Goal: Task Accomplishment & Management: Complete application form

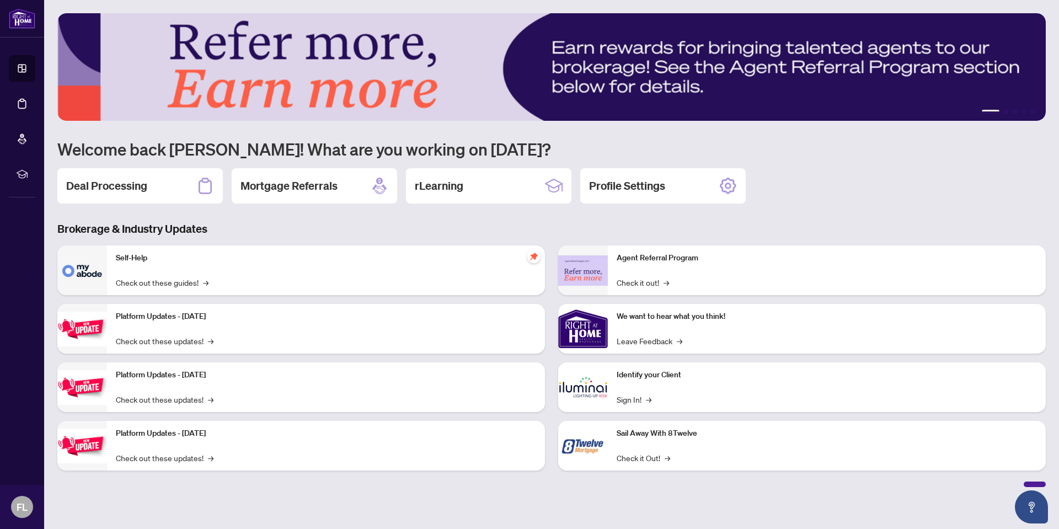
click at [149, 180] on div "Deal Processing" at bounding box center [139, 185] width 165 height 35
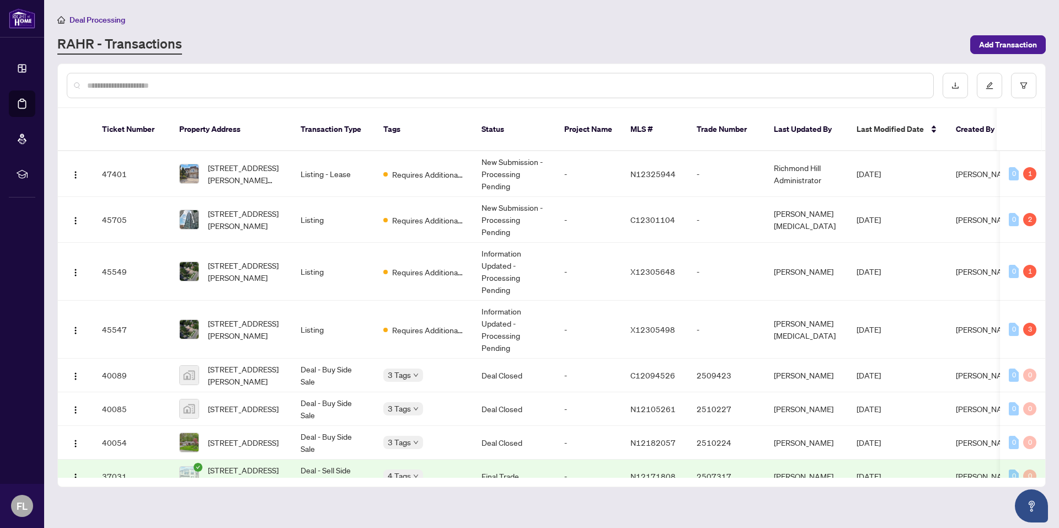
click at [1000, 47] on span "Add Transaction" at bounding box center [1008, 45] width 58 height 18
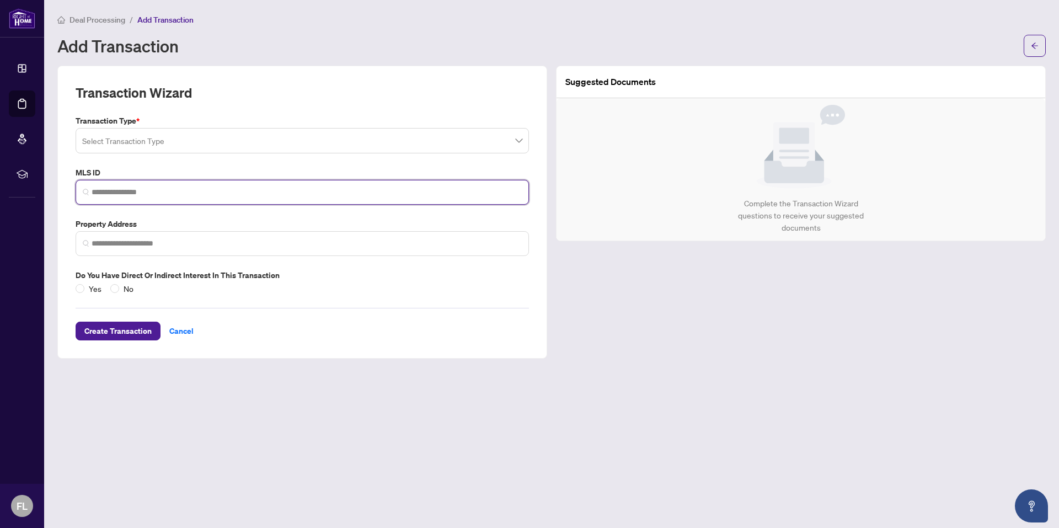
click at [176, 197] on input "search" at bounding box center [307, 192] width 430 height 12
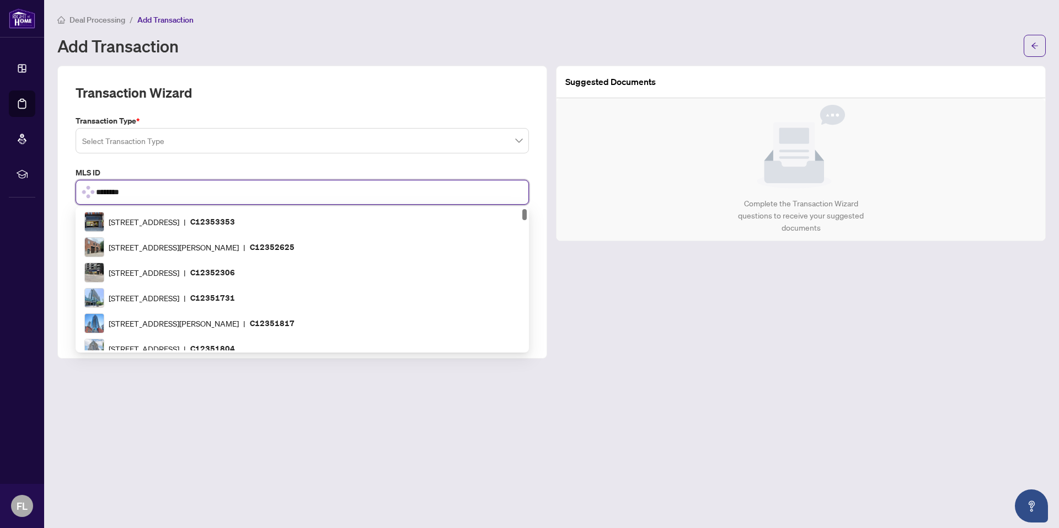
type input "*********"
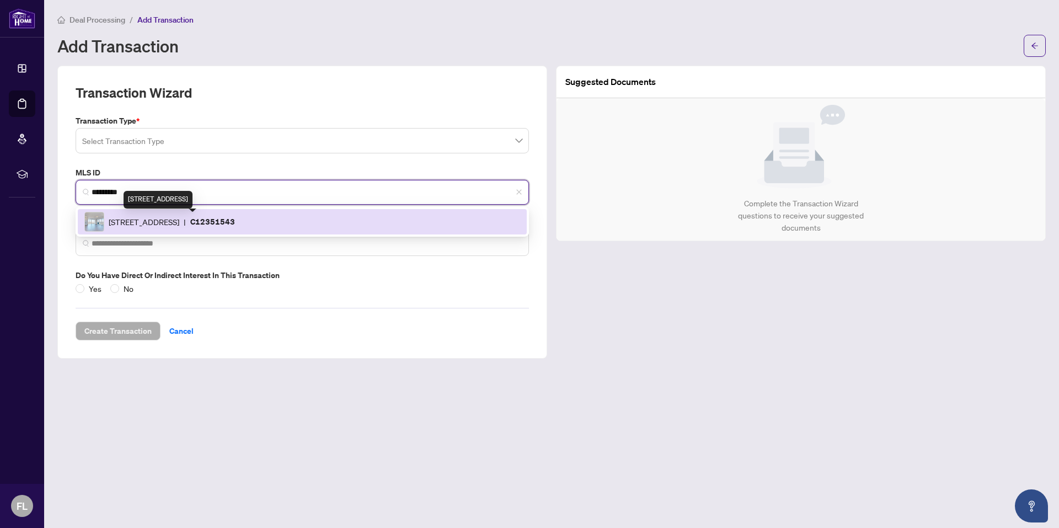
click at [179, 221] on span "[STREET_ADDRESS]" at bounding box center [144, 222] width 71 height 12
type input "**********"
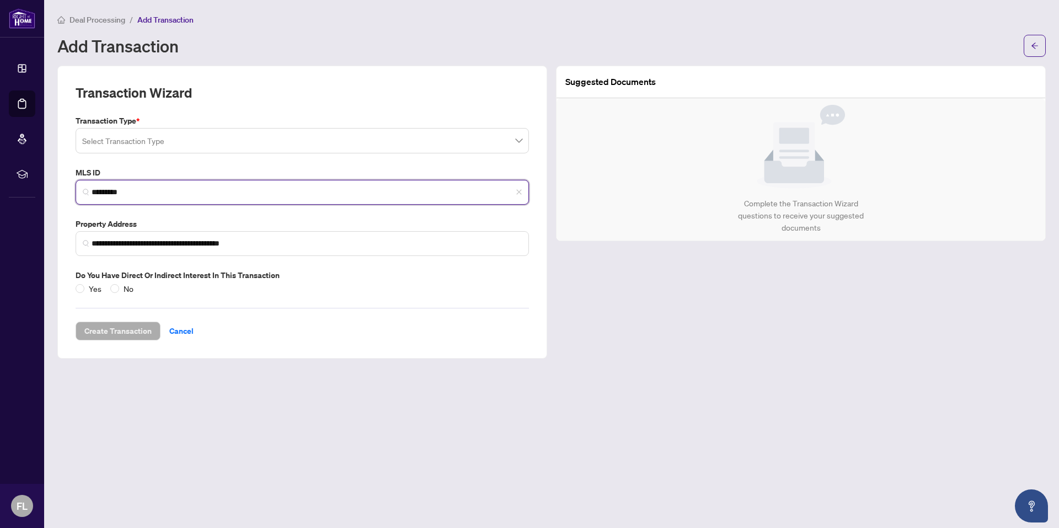
type input "*********"
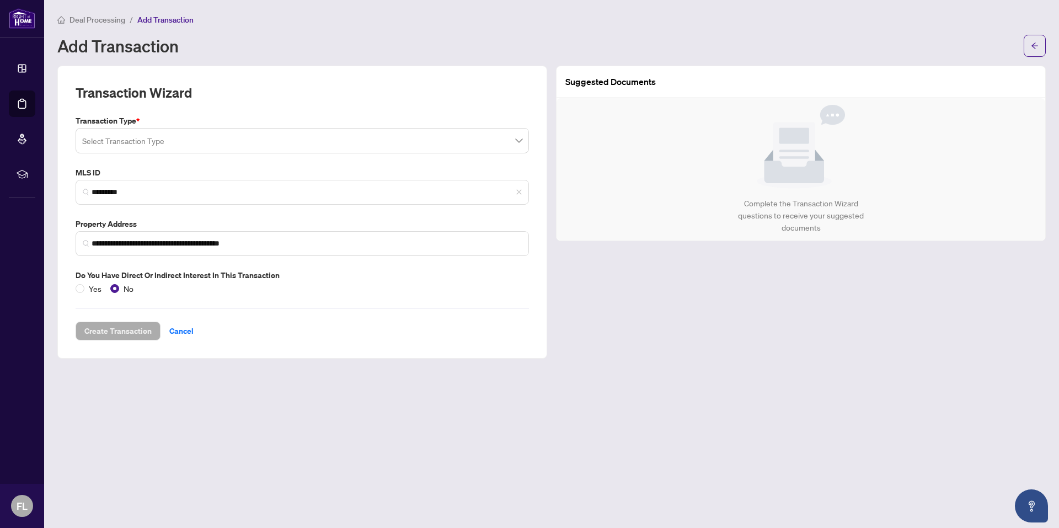
click at [184, 139] on input "search" at bounding box center [297, 142] width 430 height 24
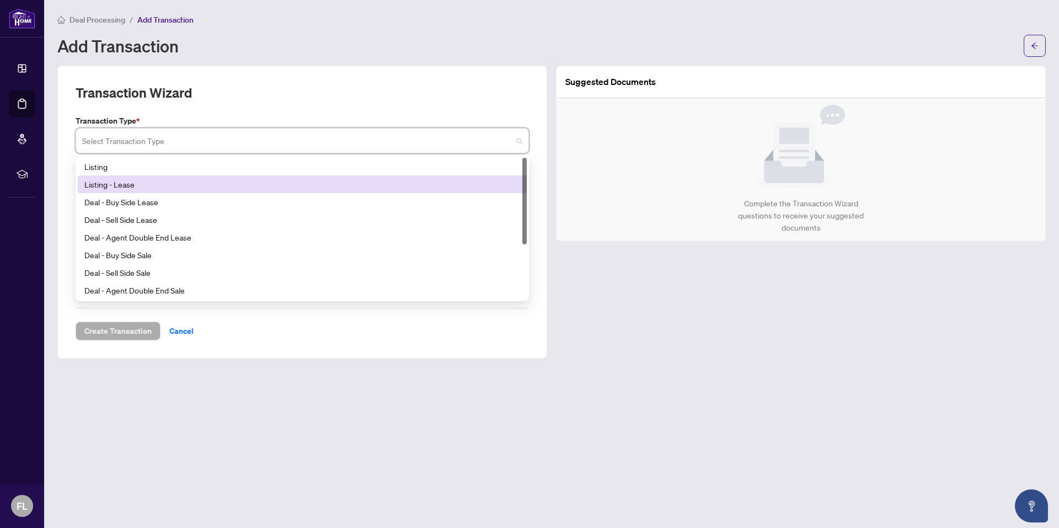
click at [158, 182] on div "Listing - Lease" at bounding box center [302, 184] width 436 height 12
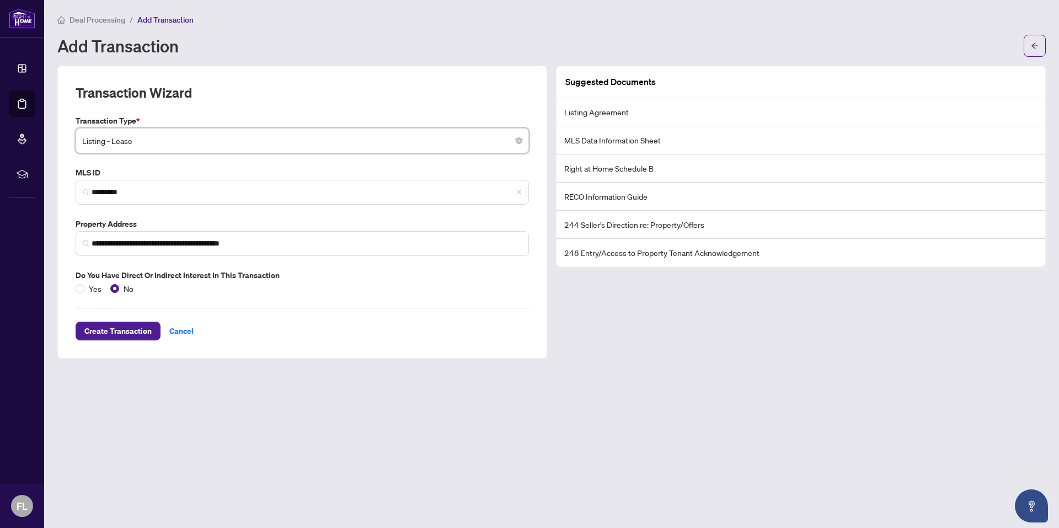
click at [122, 331] on span "Create Transaction" at bounding box center [117, 331] width 67 height 18
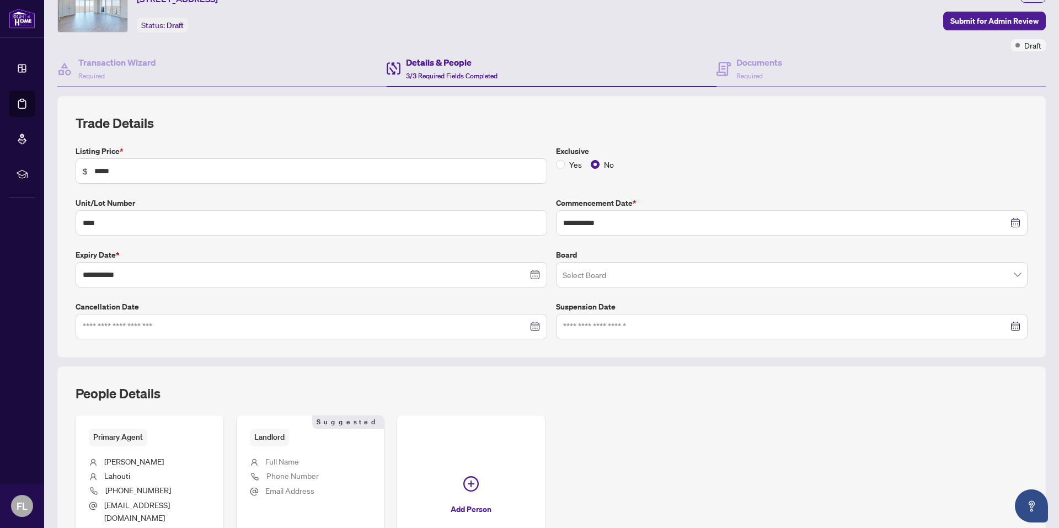
scroll to position [110, 0]
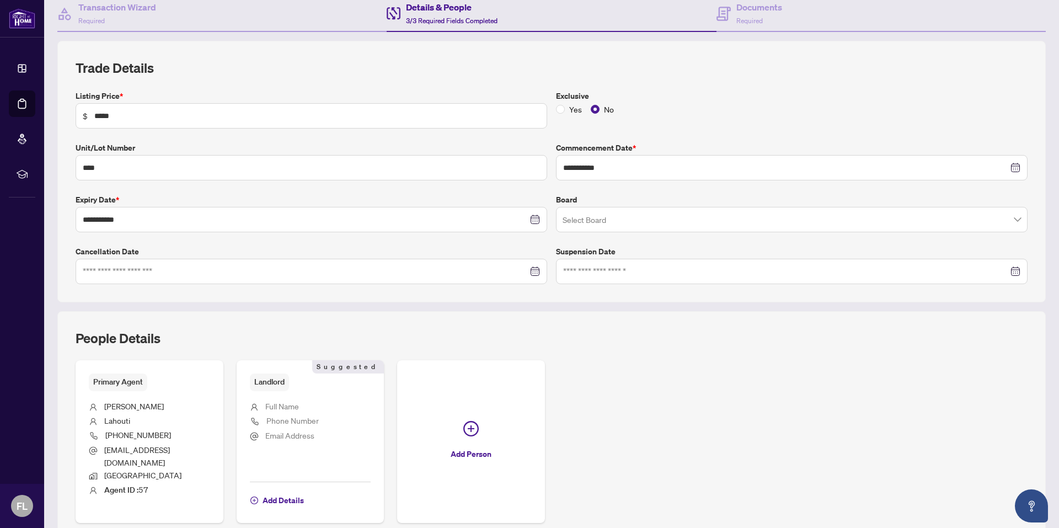
click at [588, 227] on input "search" at bounding box center [786, 221] width 448 height 24
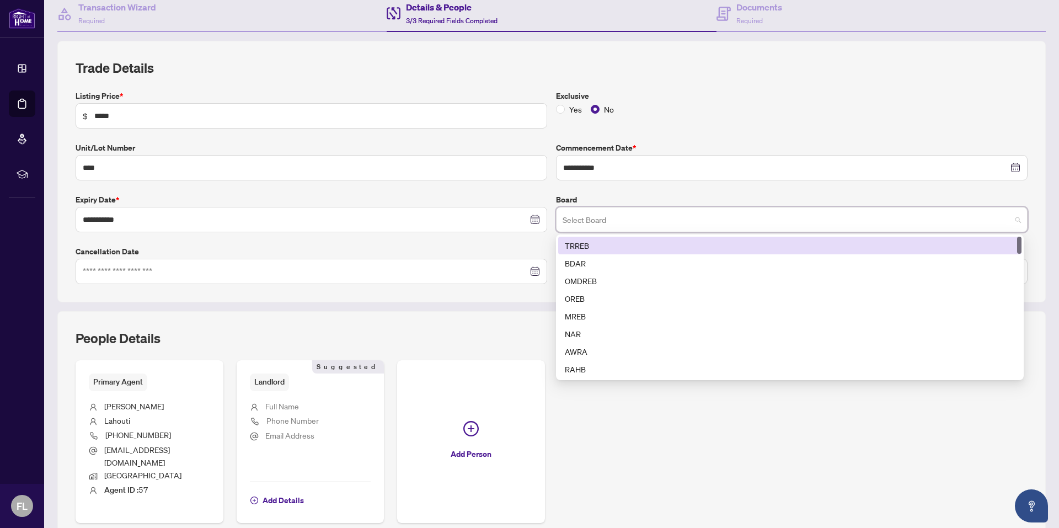
click at [579, 240] on div "TRREB" at bounding box center [790, 245] width 450 height 12
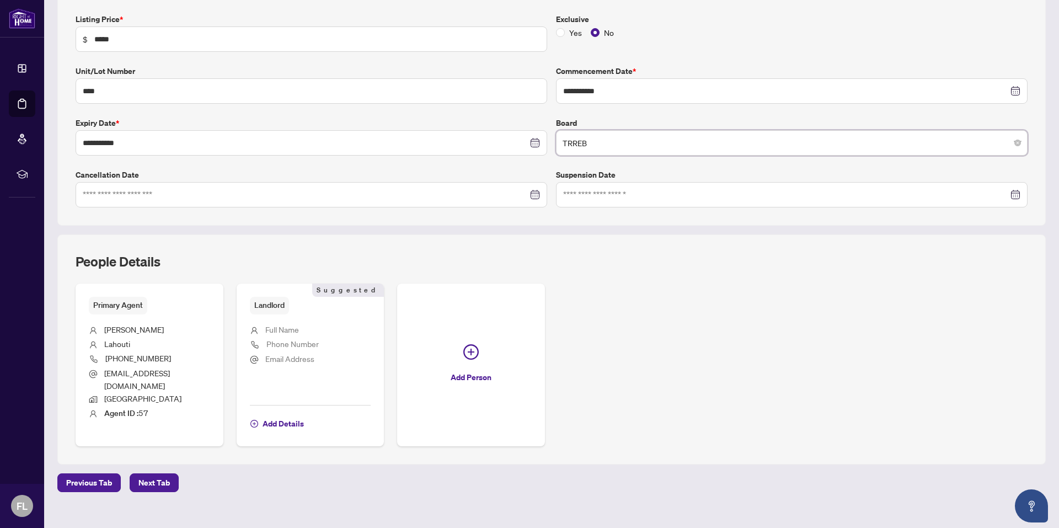
scroll to position [191, 0]
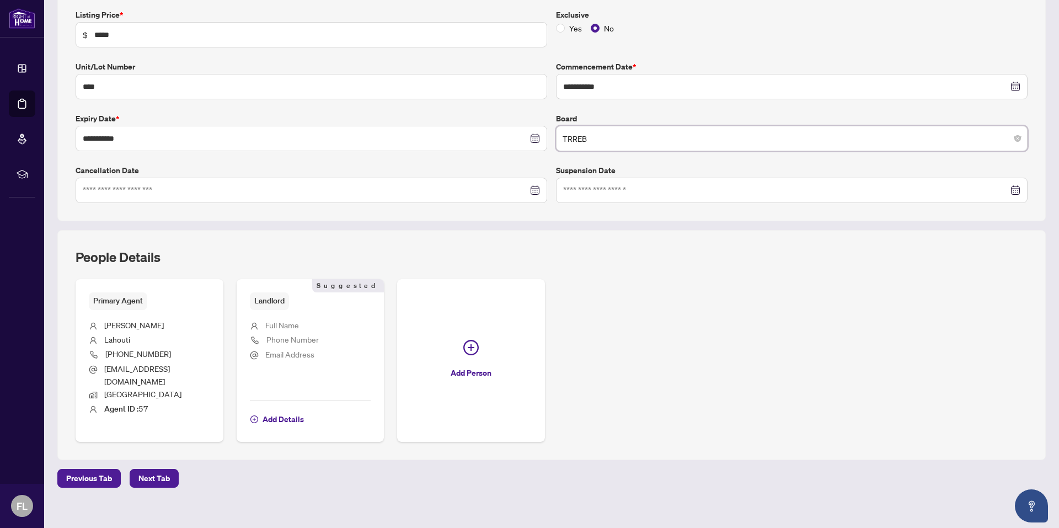
click at [284, 410] on span "Add Details" at bounding box center [282, 419] width 41 height 18
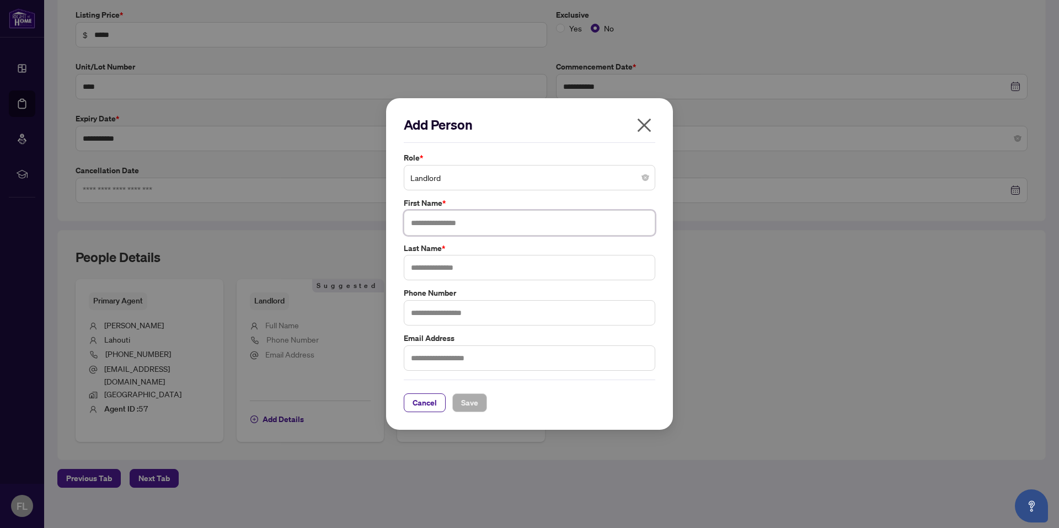
click at [461, 227] on input "text" at bounding box center [529, 222] width 251 height 25
type input "**********"
click at [432, 265] on input "text" at bounding box center [529, 267] width 251 height 25
type input "**********"
click at [472, 404] on span "Save" at bounding box center [469, 403] width 17 height 18
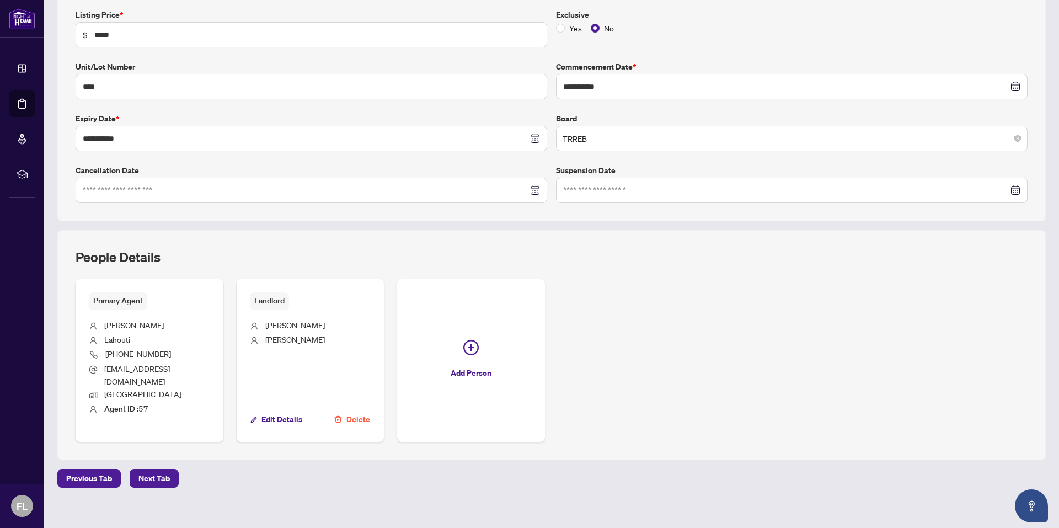
click at [152, 469] on span "Next Tab" at bounding box center [153, 478] width 31 height 18
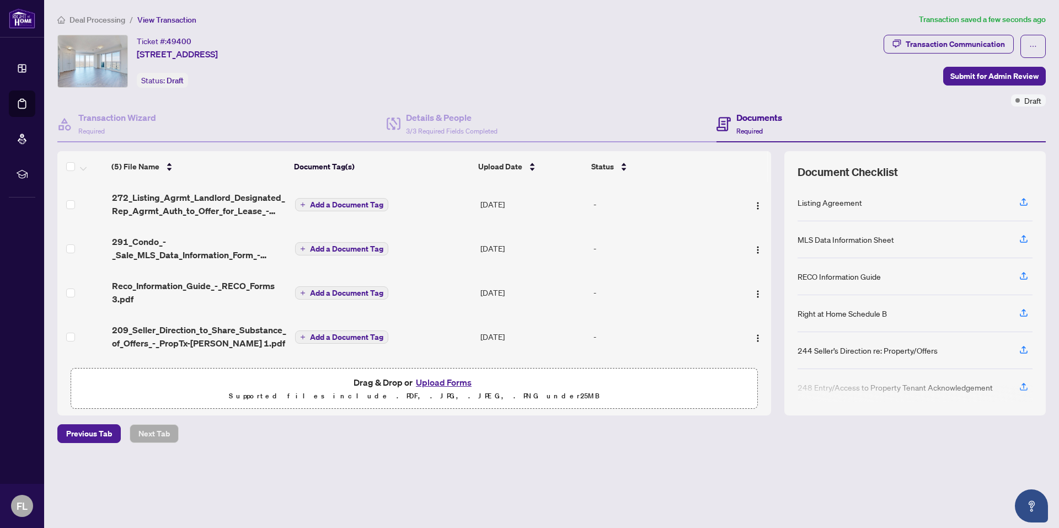
click at [333, 203] on span "Add a Document Tag" at bounding box center [346, 205] width 73 height 8
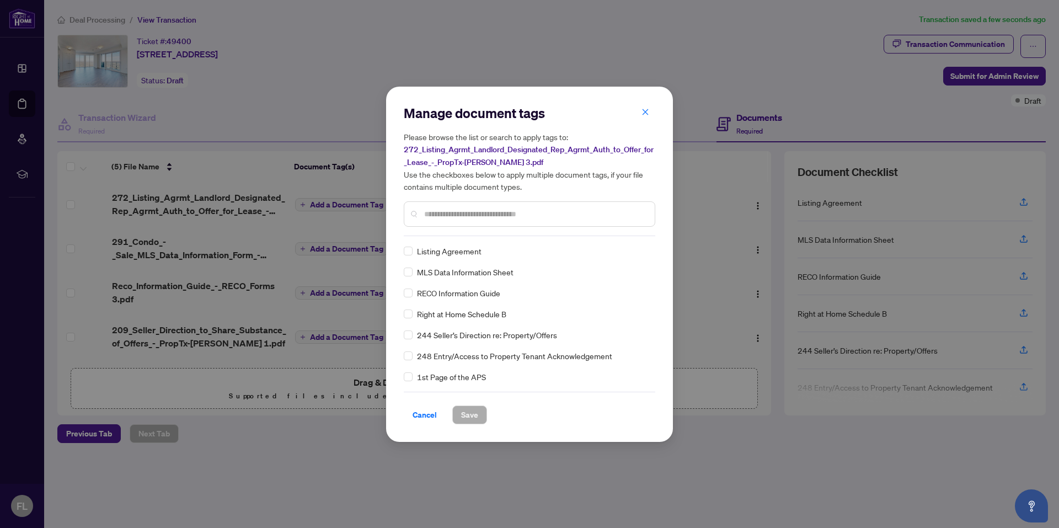
click at [442, 214] on input "text" at bounding box center [535, 214] width 222 height 12
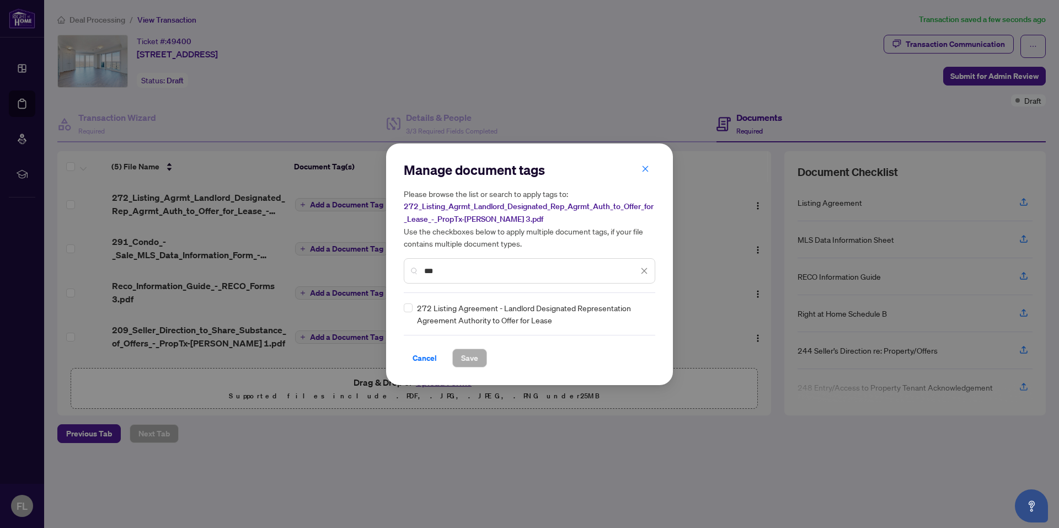
type input "***"
click at [475, 353] on span "Save" at bounding box center [469, 358] width 17 height 18
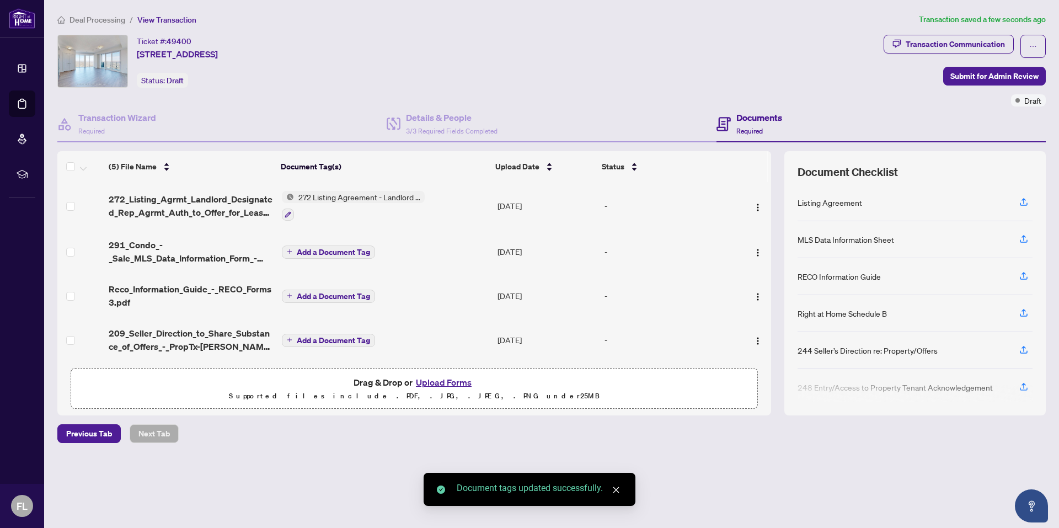
click at [318, 252] on span "Add a Document Tag" at bounding box center [333, 252] width 73 height 8
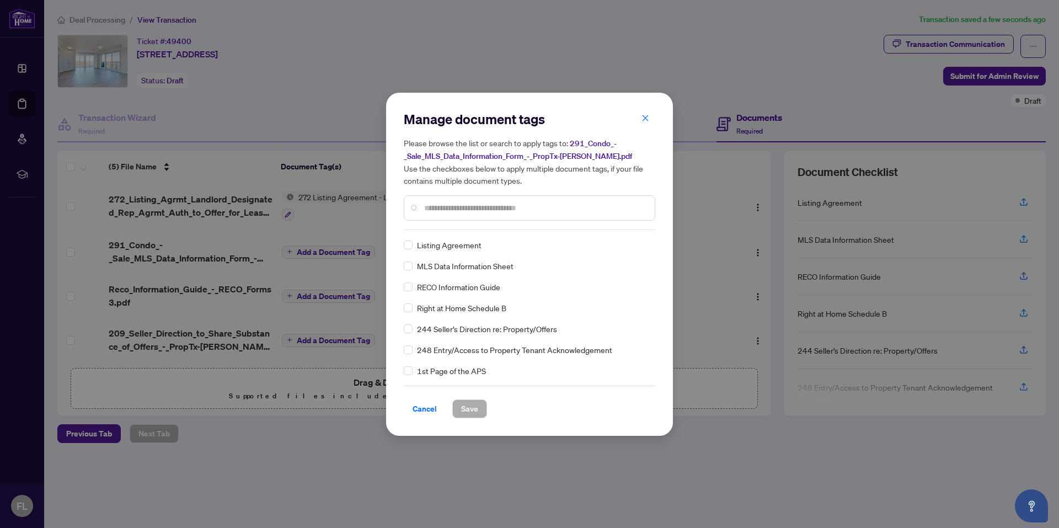
click at [449, 206] on input "text" at bounding box center [535, 208] width 222 height 12
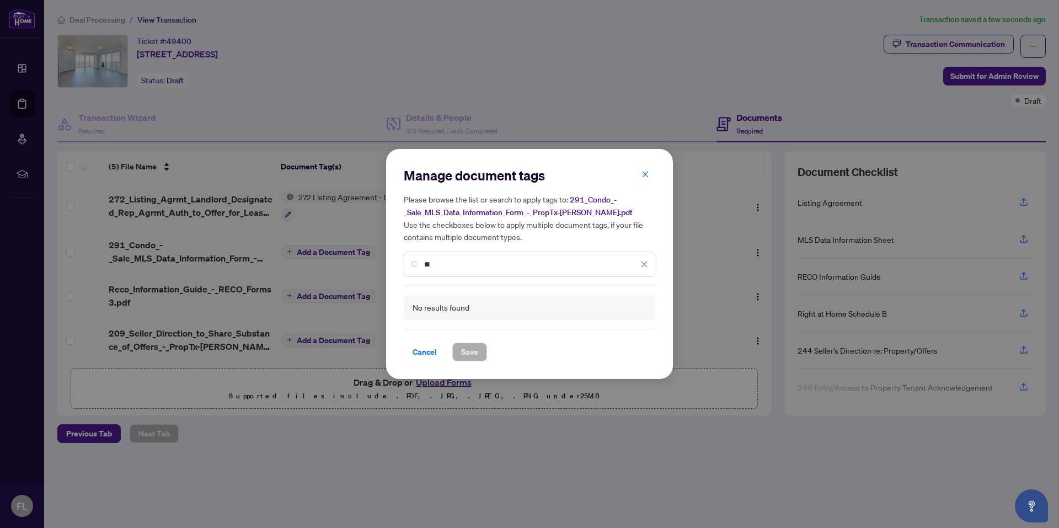
type input "*"
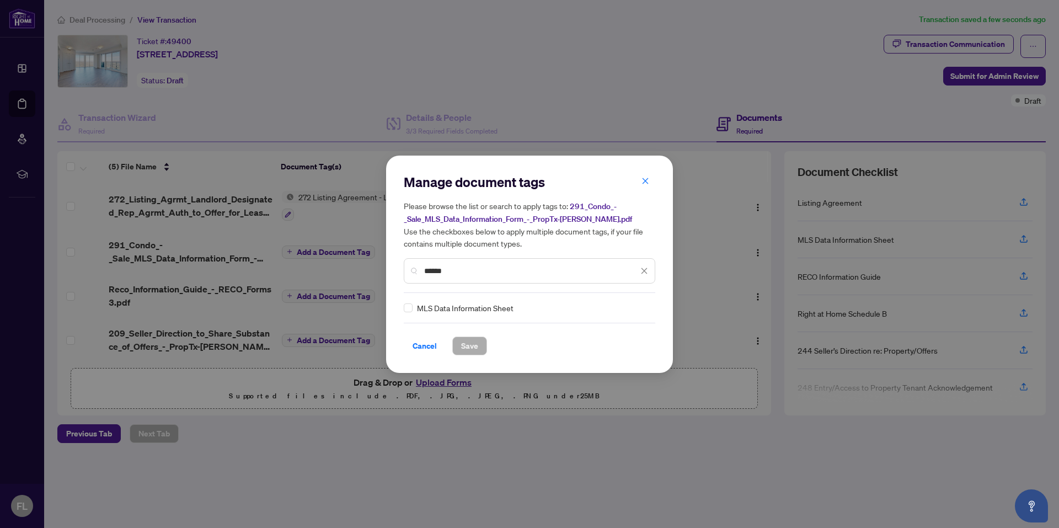
type input "******"
click at [465, 342] on span "Save" at bounding box center [469, 346] width 17 height 18
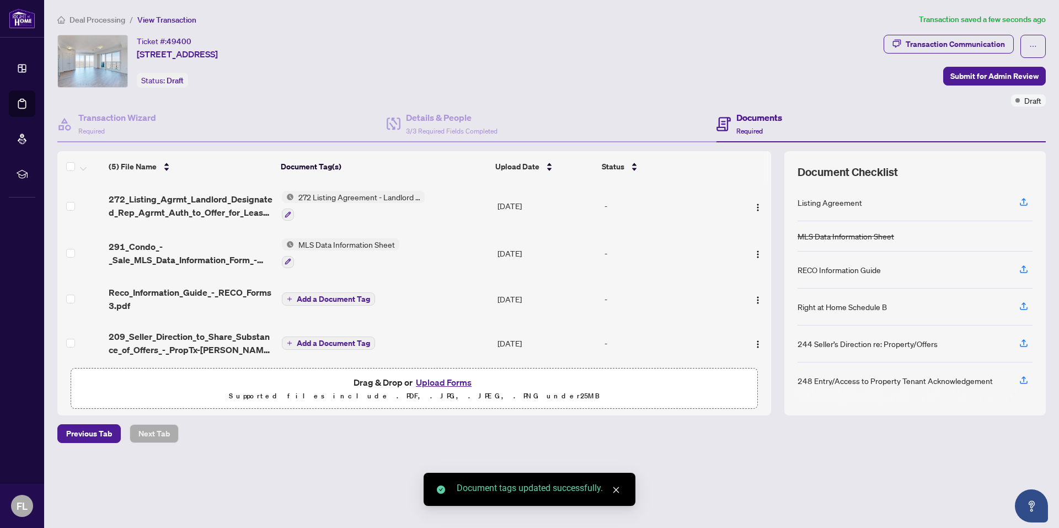
click at [325, 295] on span "Add a Document Tag" at bounding box center [333, 299] width 73 height 8
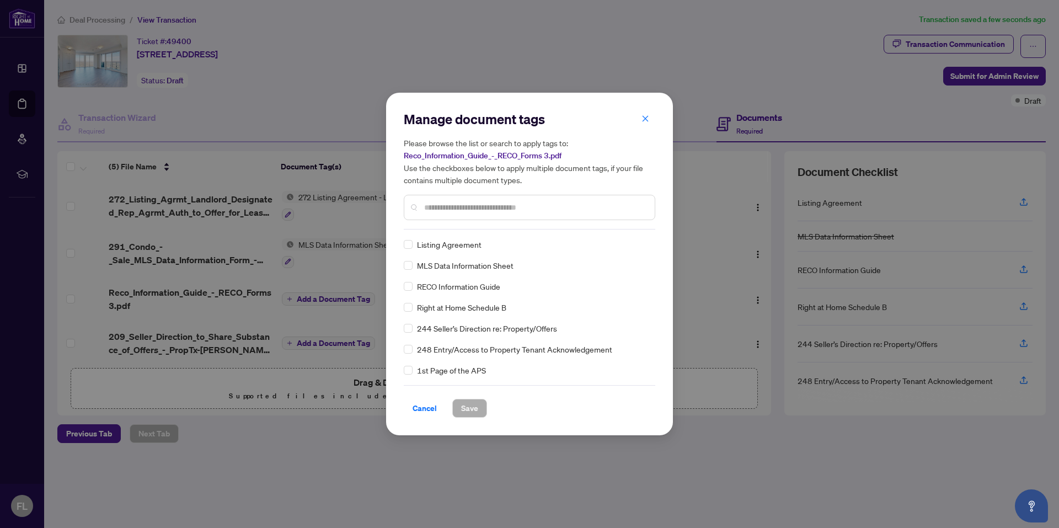
click at [438, 200] on div at bounding box center [529, 207] width 251 height 25
click at [469, 410] on span "Save" at bounding box center [469, 408] width 17 height 18
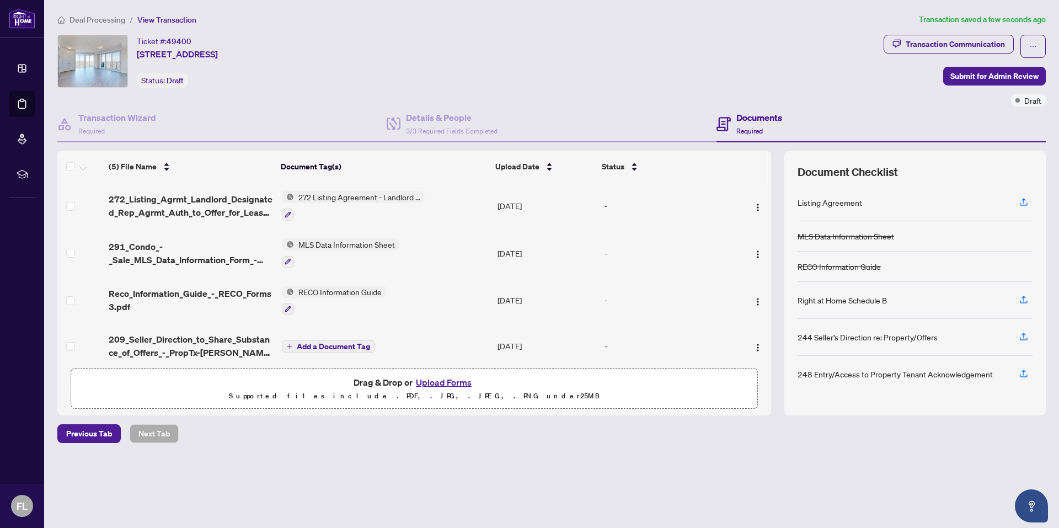
click at [288, 212] on icon "button" at bounding box center [287, 214] width 7 height 7
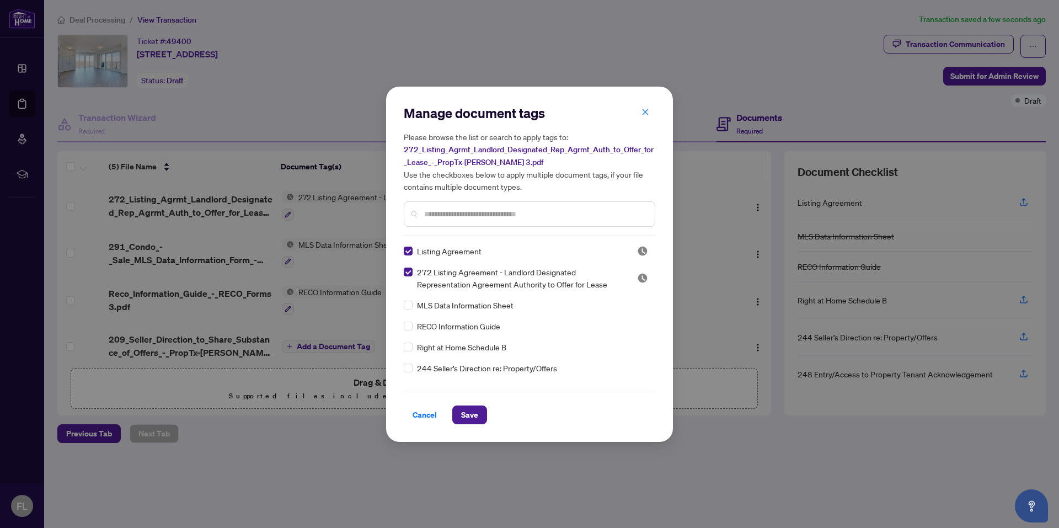
click at [470, 416] on span "Save" at bounding box center [469, 415] width 17 height 18
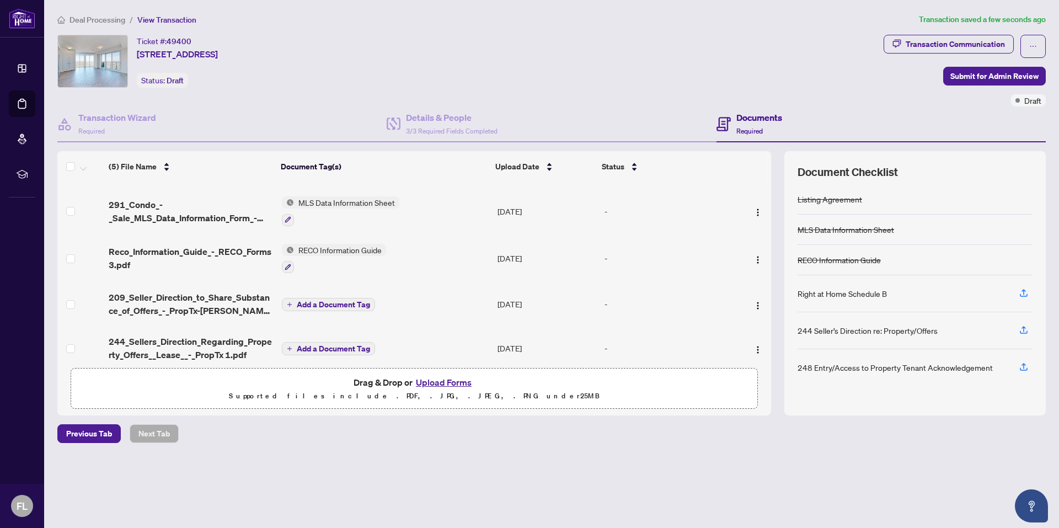
scroll to position [53, 0]
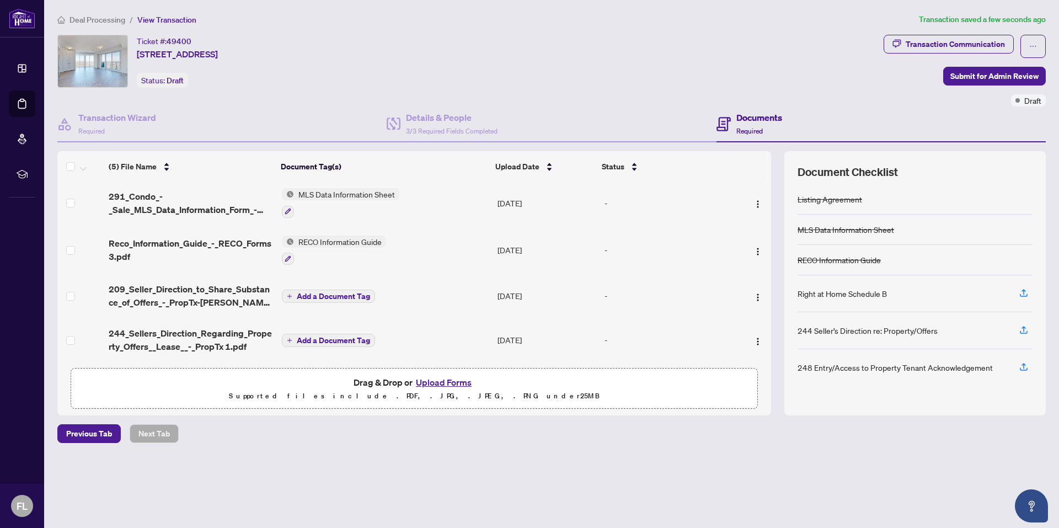
click at [315, 340] on span "Add a Document Tag" at bounding box center [333, 340] width 73 height 8
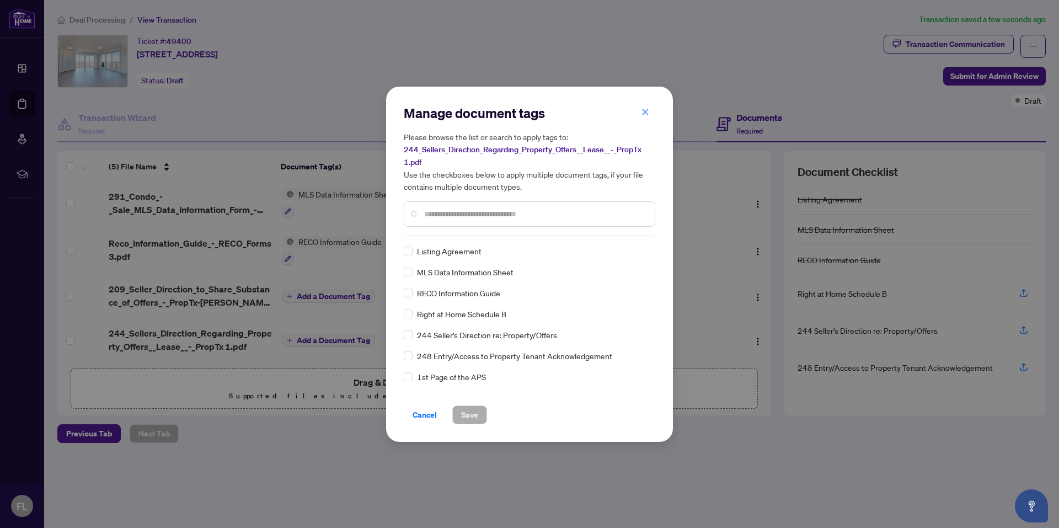
click at [446, 213] on input "text" at bounding box center [535, 214] width 222 height 12
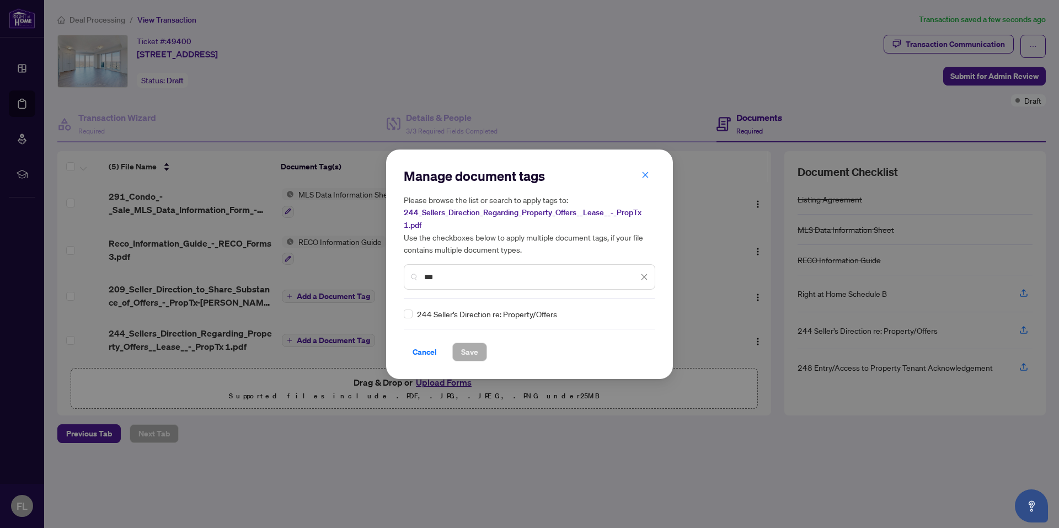
type input "***"
click at [468, 350] on span "Save" at bounding box center [469, 352] width 17 height 18
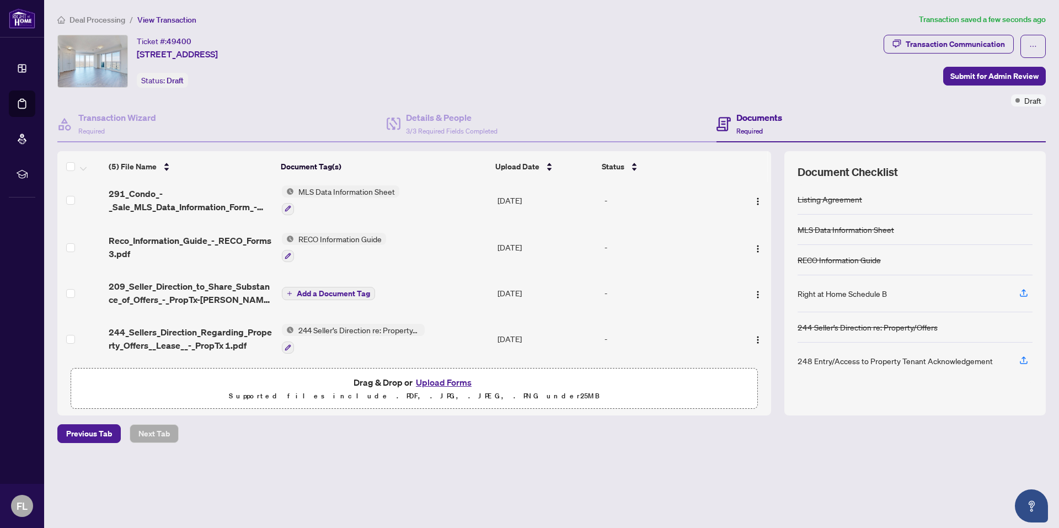
click at [318, 293] on span "Add a Document Tag" at bounding box center [333, 293] width 73 height 8
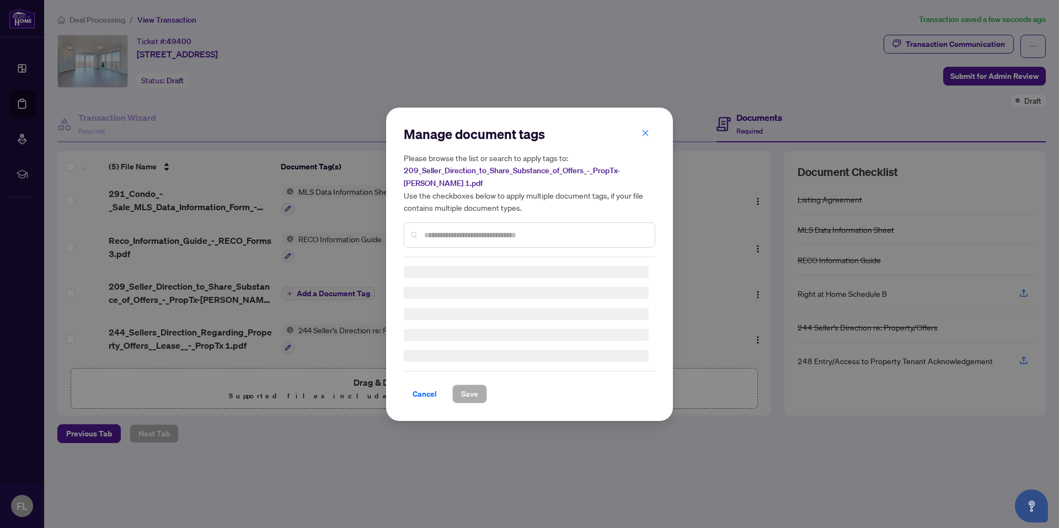
click at [450, 230] on div "Manage document tags Please browse the list or search to apply tags to: 209_Sel…" at bounding box center [529, 191] width 251 height 132
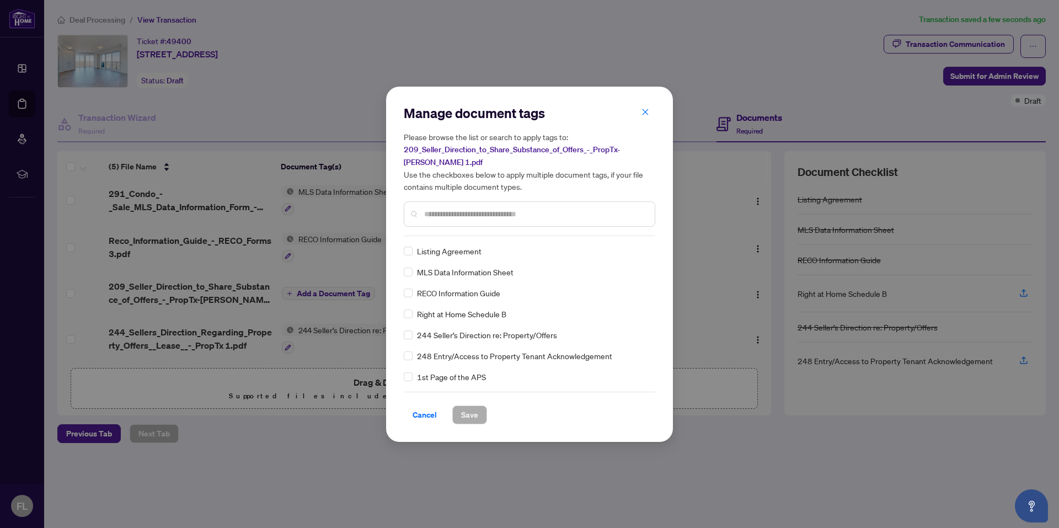
click at [440, 213] on input "text" at bounding box center [535, 214] width 222 height 12
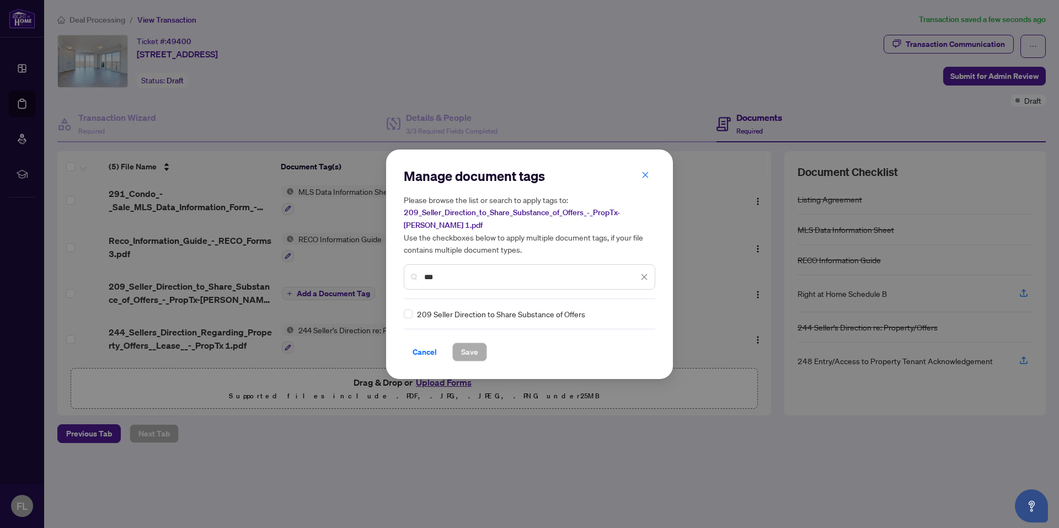
type input "***"
click at [479, 347] on button "Save" at bounding box center [469, 351] width 35 height 19
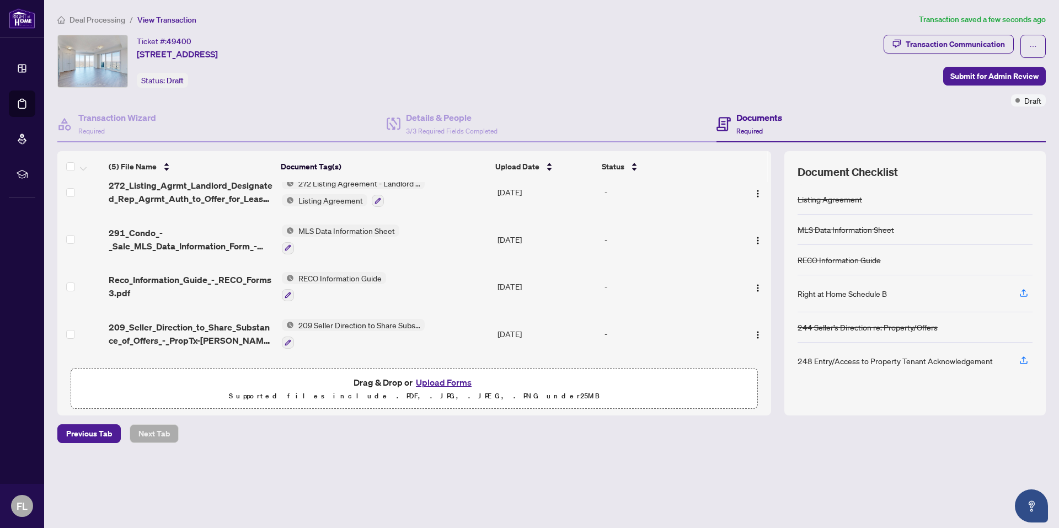
scroll to position [0, 0]
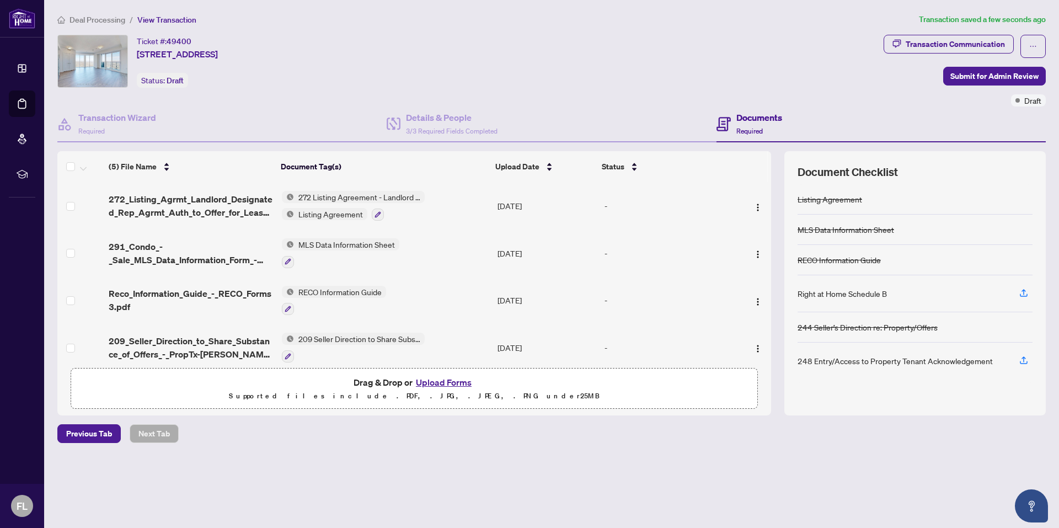
click at [979, 73] on span "Submit for Admin Review" at bounding box center [994, 76] width 88 height 18
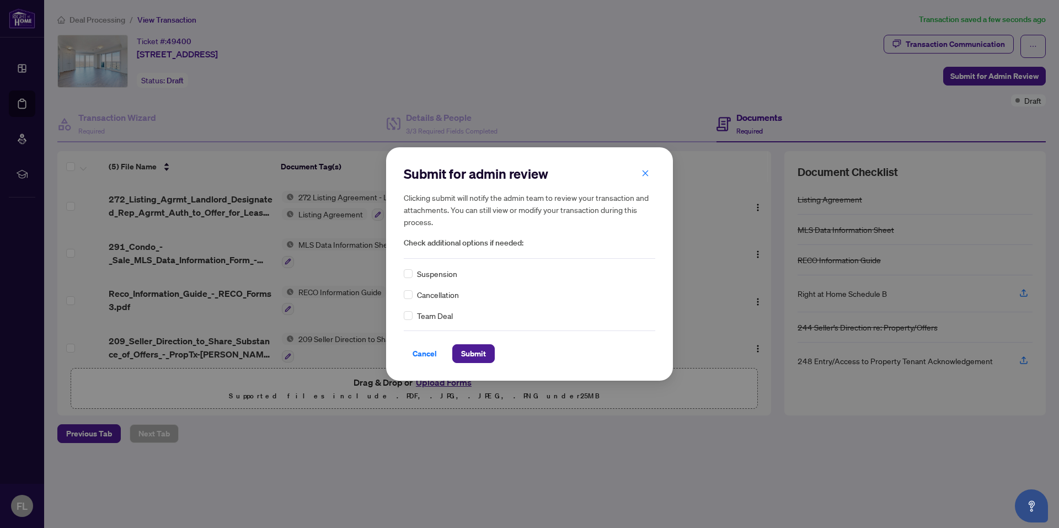
click at [477, 351] on span "Submit" at bounding box center [473, 354] width 25 height 18
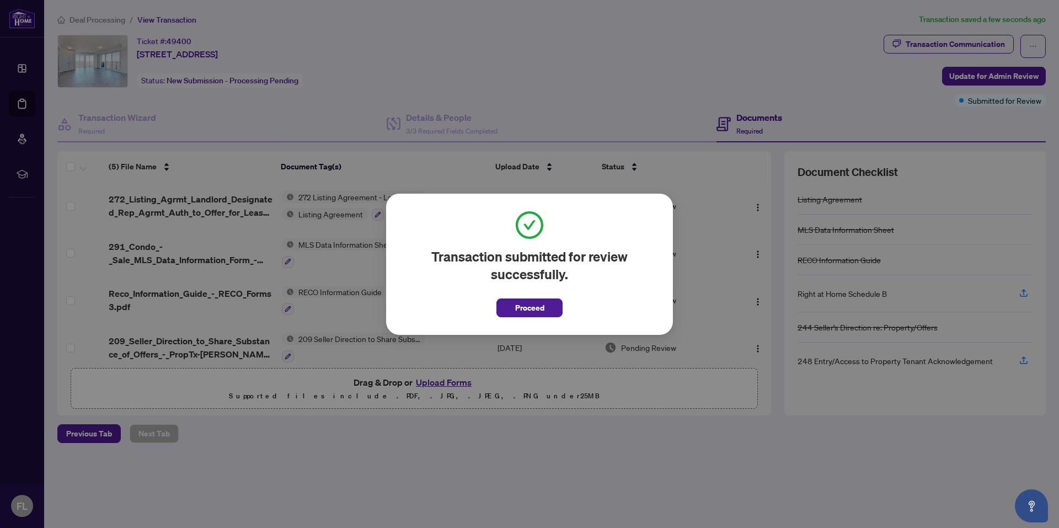
click at [531, 303] on span "Proceed" at bounding box center [529, 308] width 29 height 18
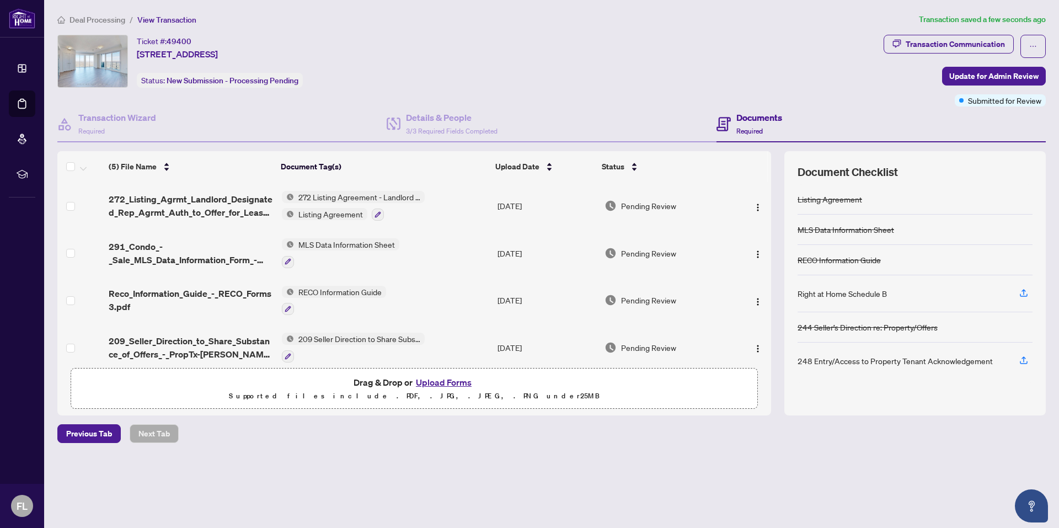
click at [1035, 47] on icon "ellipsis" at bounding box center [1033, 46] width 8 height 8
click at [664, 57] on div "Ticket #: 49400 [STREET_ADDRESS] Status: New Submission - Processing Pending" at bounding box center [467, 61] width 821 height 53
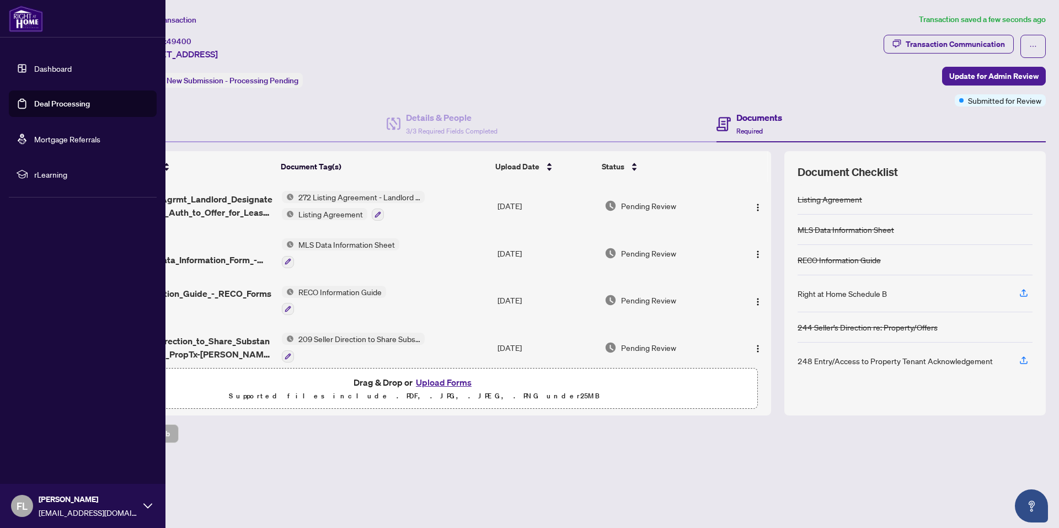
click at [47, 65] on link "Dashboard" at bounding box center [52, 68] width 37 height 10
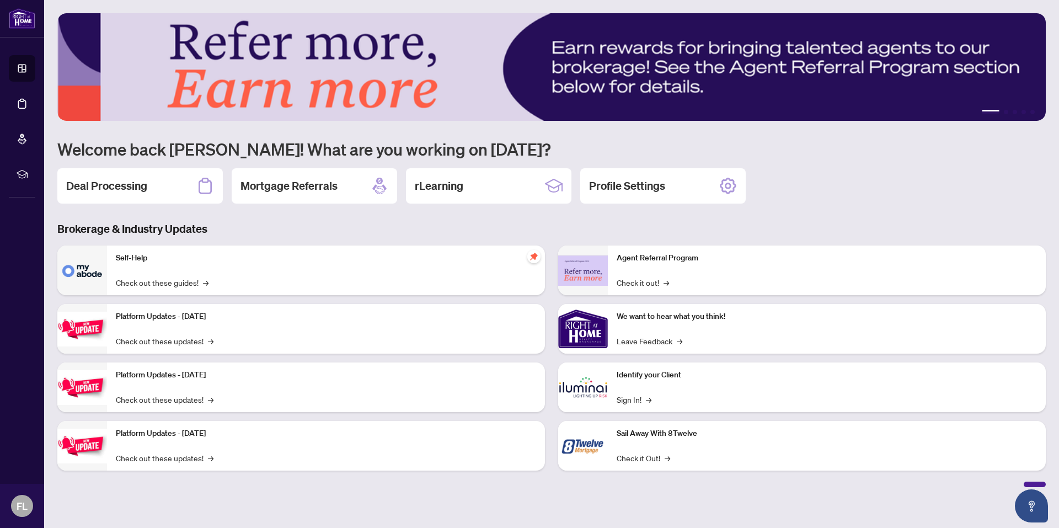
click at [139, 182] on h2 "Deal Processing" at bounding box center [106, 185] width 81 height 15
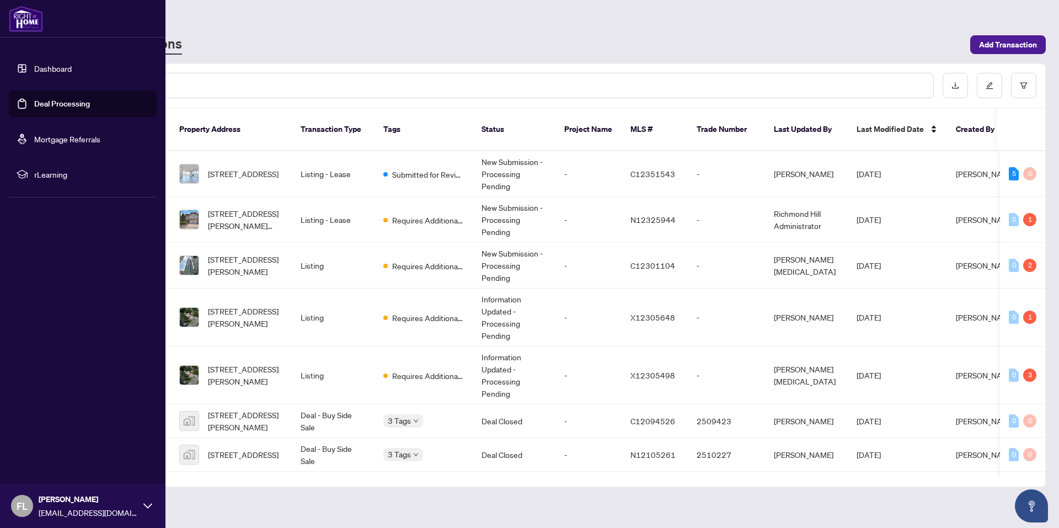
click at [145, 507] on icon at bounding box center [147, 505] width 9 height 9
click at [54, 442] on span "Logout" at bounding box center [44, 440] width 25 height 18
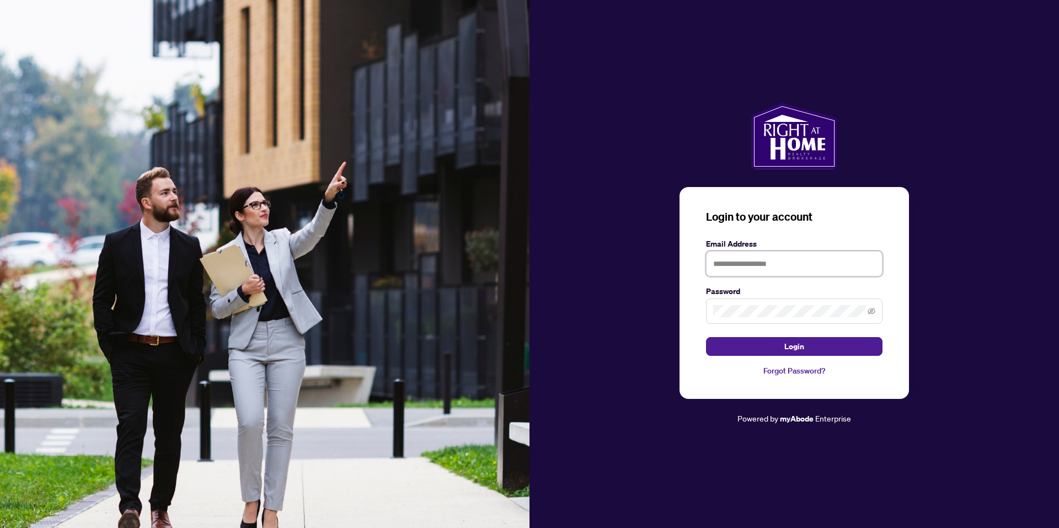
type input "**********"
